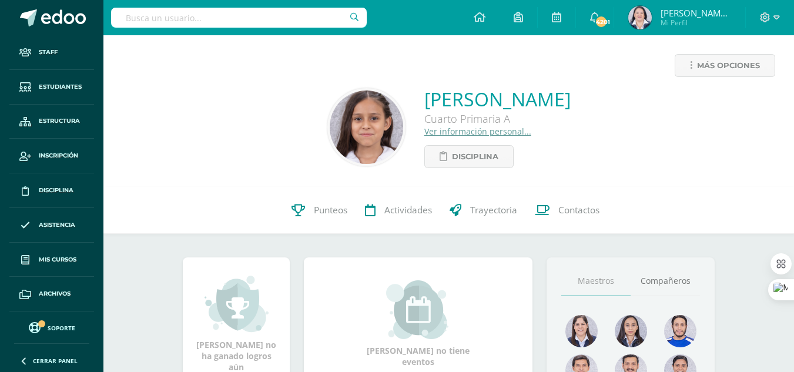
click at [273, 15] on input "text" at bounding box center [239, 18] width 256 height 20
type input "[PERSON_NAME]"
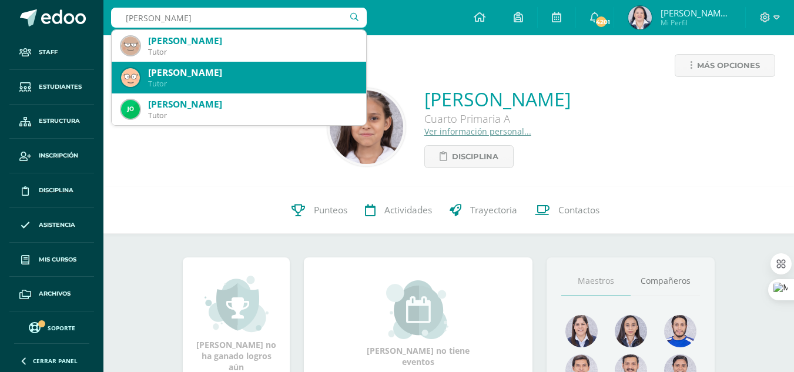
scroll to position [32, 0]
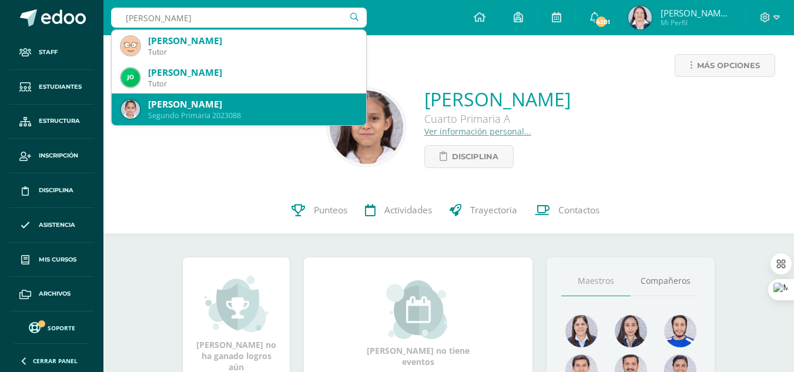
click at [236, 101] on div "[PERSON_NAME]" at bounding box center [252, 104] width 209 height 12
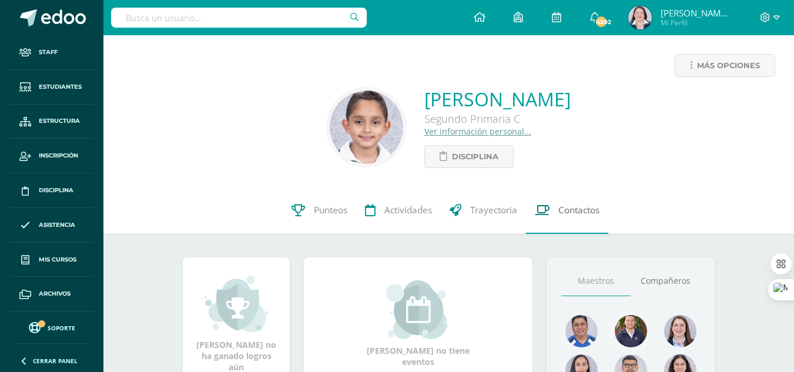
click at [568, 212] on span "Contactos" at bounding box center [578, 210] width 41 height 12
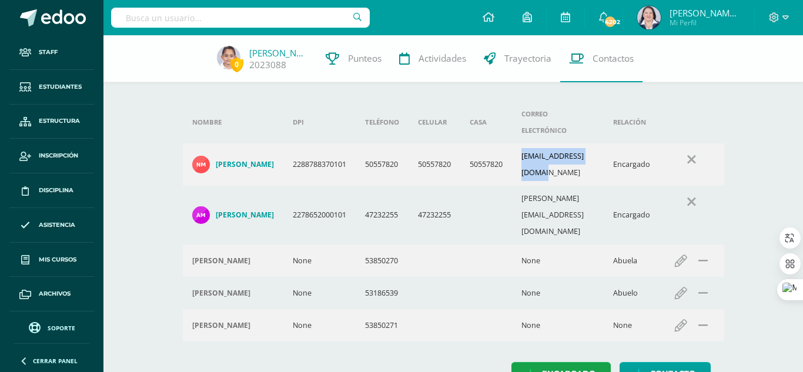
drag, startPoint x: 533, startPoint y: 144, endPoint x: 622, endPoint y: 144, distance: 88.7
click at [603, 144] on td "nanmoraless@gmail.com" at bounding box center [558, 164] width 92 height 42
copy td "nanmoraless@gmail.com"
